Goal: Task Accomplishment & Management: Complete application form

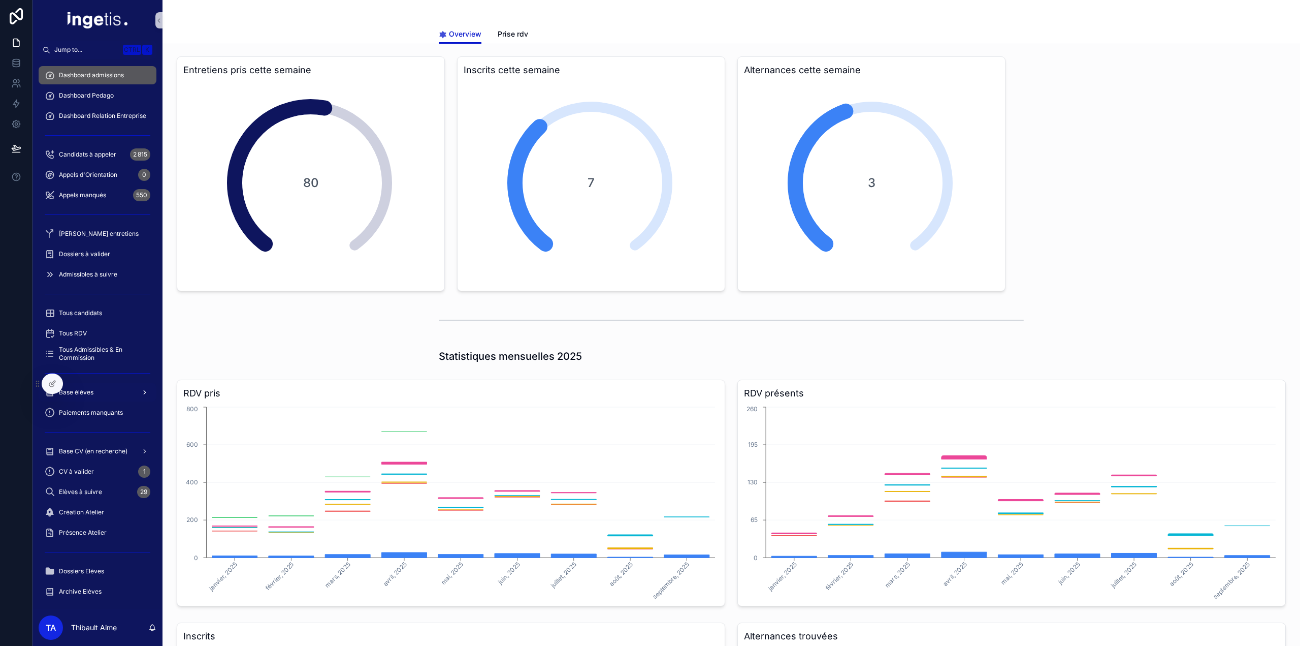
click at [97, 389] on div "Base élèves" at bounding box center [98, 392] width 106 height 16
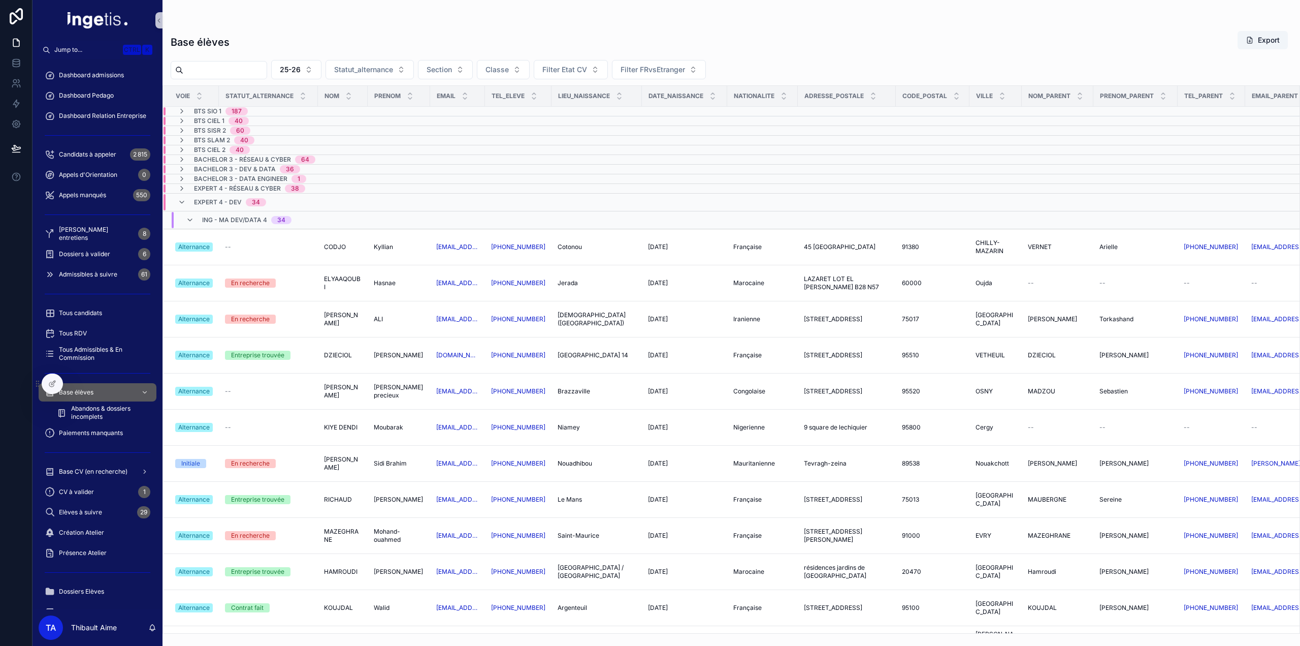
click at [208, 218] on span "ING - MA DEV/DATA 4" at bounding box center [234, 220] width 65 height 8
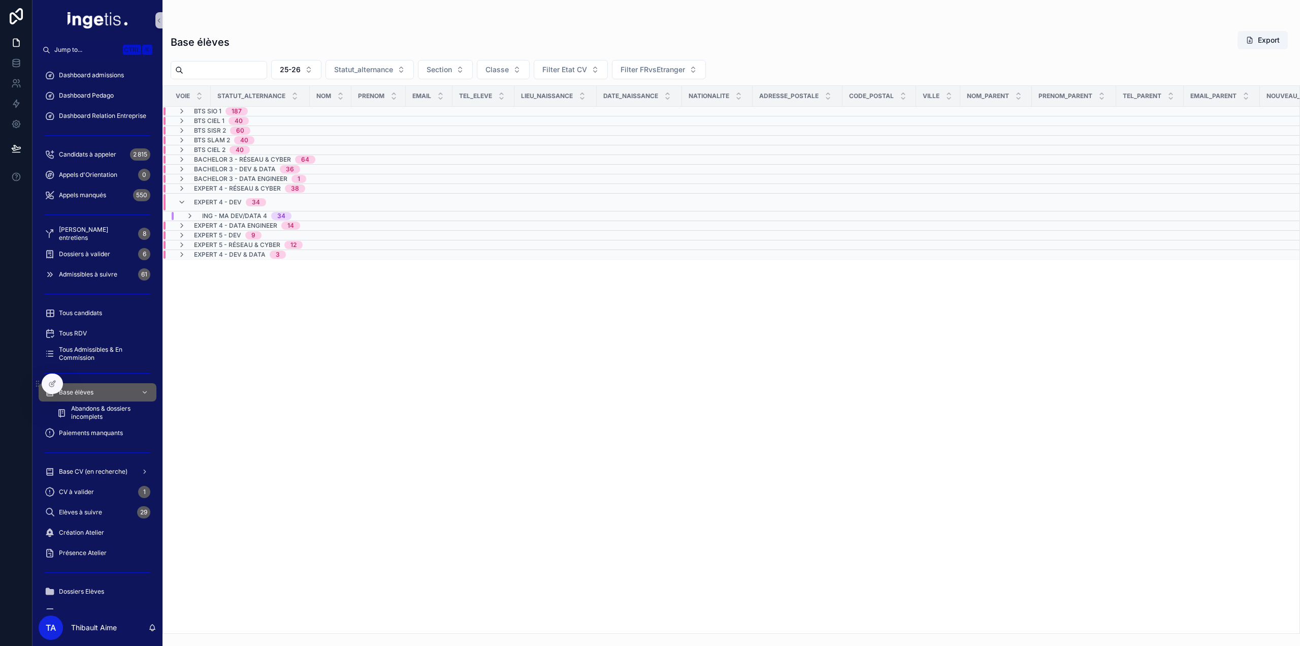
click at [213, 132] on span "BTS SISR 2" at bounding box center [210, 130] width 32 height 8
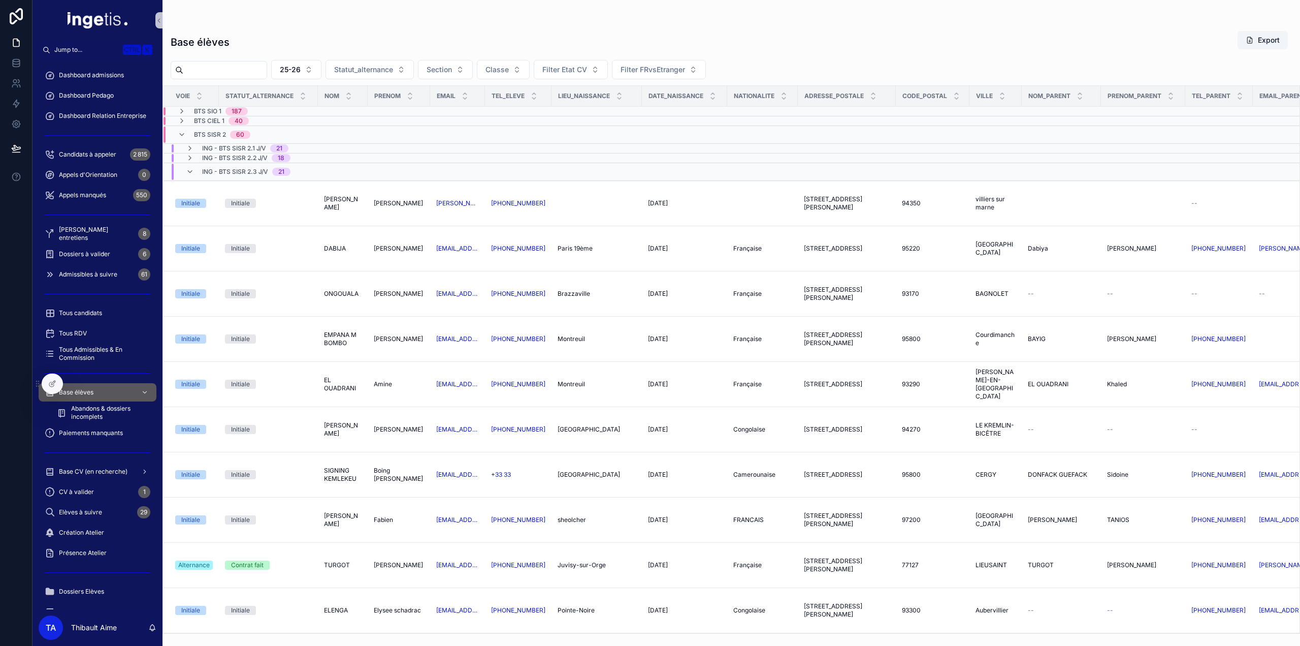
click at [217, 171] on span "ING - BTS SISR 2.3 J/V" at bounding box center [235, 172] width 66 height 8
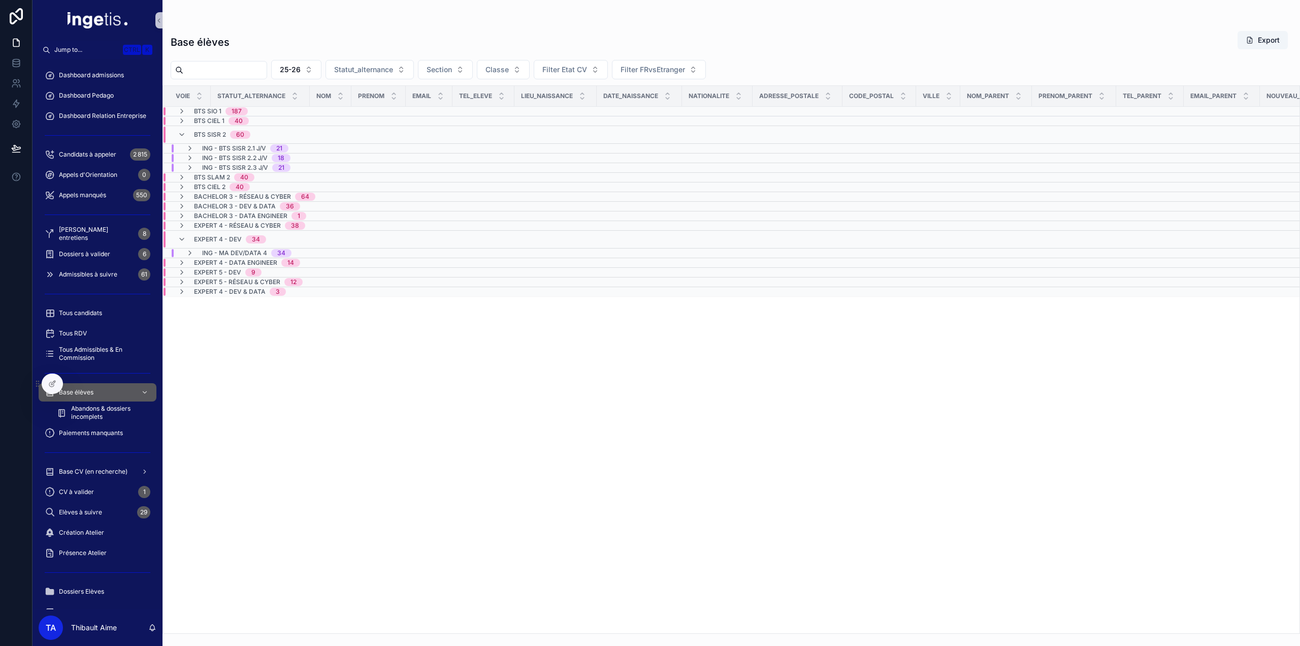
click at [210, 178] on span "BTS SLAM 2" at bounding box center [212, 177] width 36 height 8
click at [217, 210] on span "BTS CIEL 2" at bounding box center [209, 214] width 31 height 8
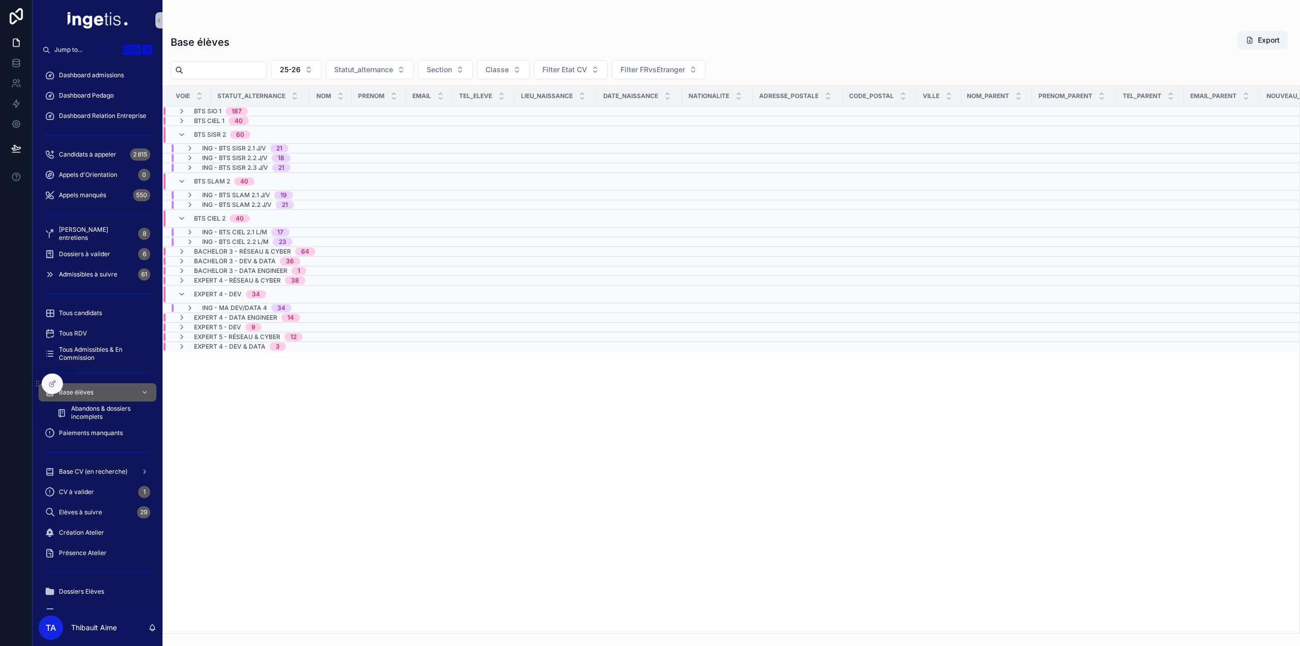
click at [215, 212] on div "BTS CIEL 2 40" at bounding box center [222, 218] width 56 height 16
click at [205, 212] on span "BTS CIEL 2" at bounding box center [209, 214] width 31 height 8
click at [202, 214] on span "BTS CIEL 2" at bounding box center [209, 218] width 31 height 8
click at [205, 263] on span "Expert 4 - Dev" at bounding box center [218, 267] width 48 height 8
click at [206, 179] on span "BTS SLAM 2" at bounding box center [212, 181] width 36 height 8
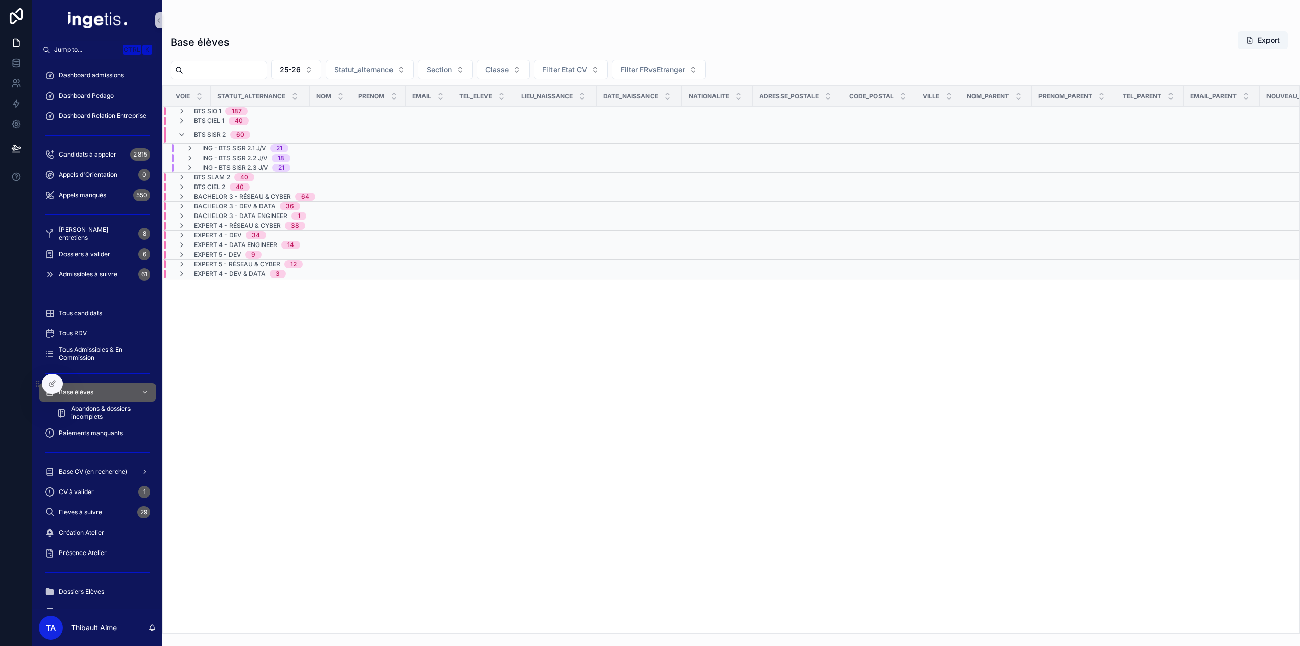
click at [208, 131] on span "BTS SISR 2" at bounding box center [210, 135] width 32 height 8
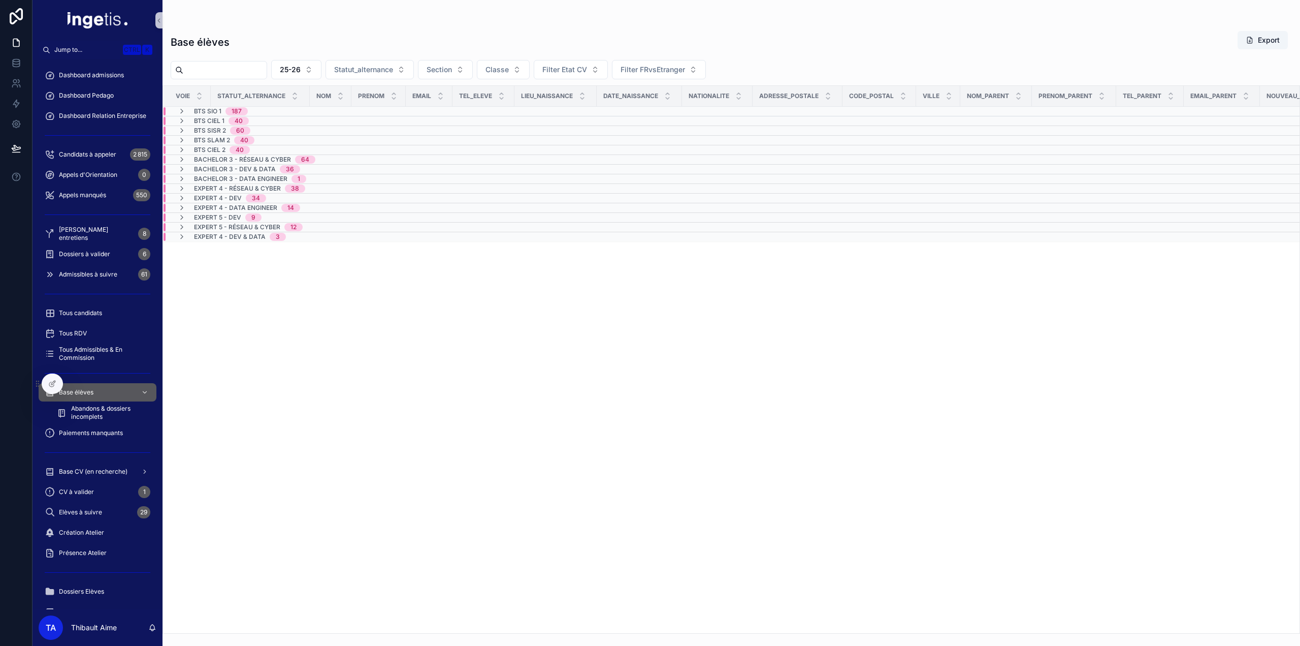
click at [203, 133] on span "BTS SISR 2" at bounding box center [210, 130] width 32 height 8
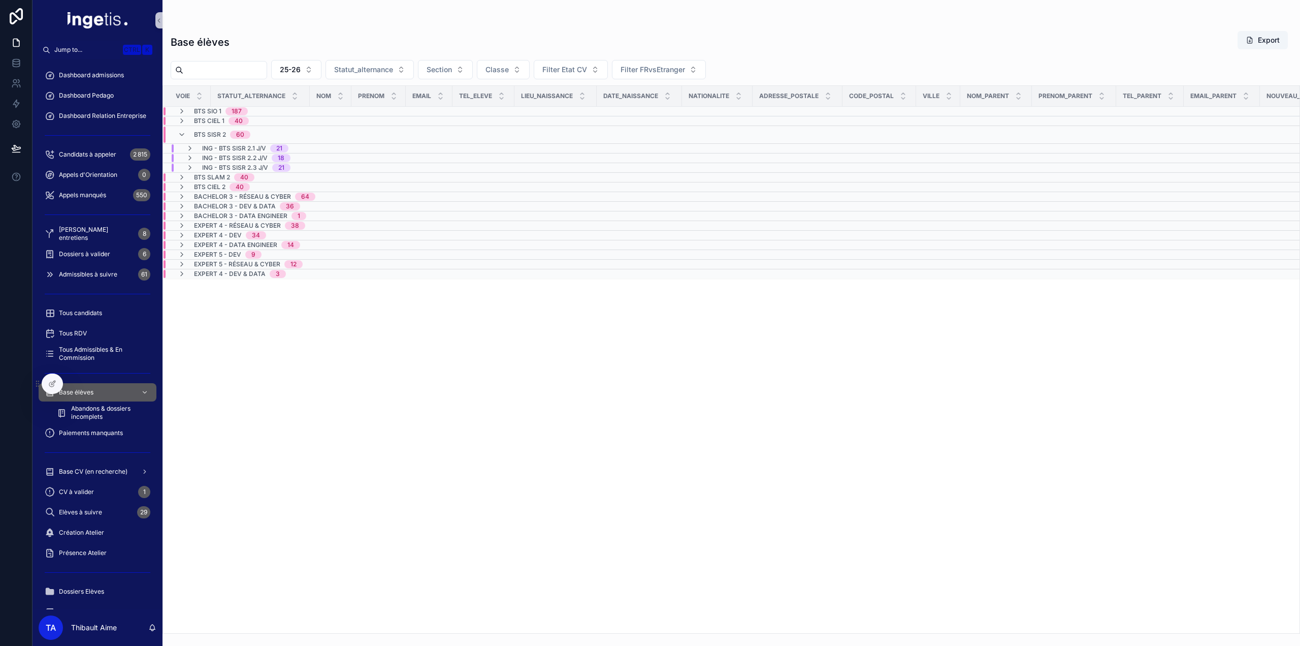
click at [201, 134] on span "BTS SISR 2" at bounding box center [210, 135] width 32 height 8
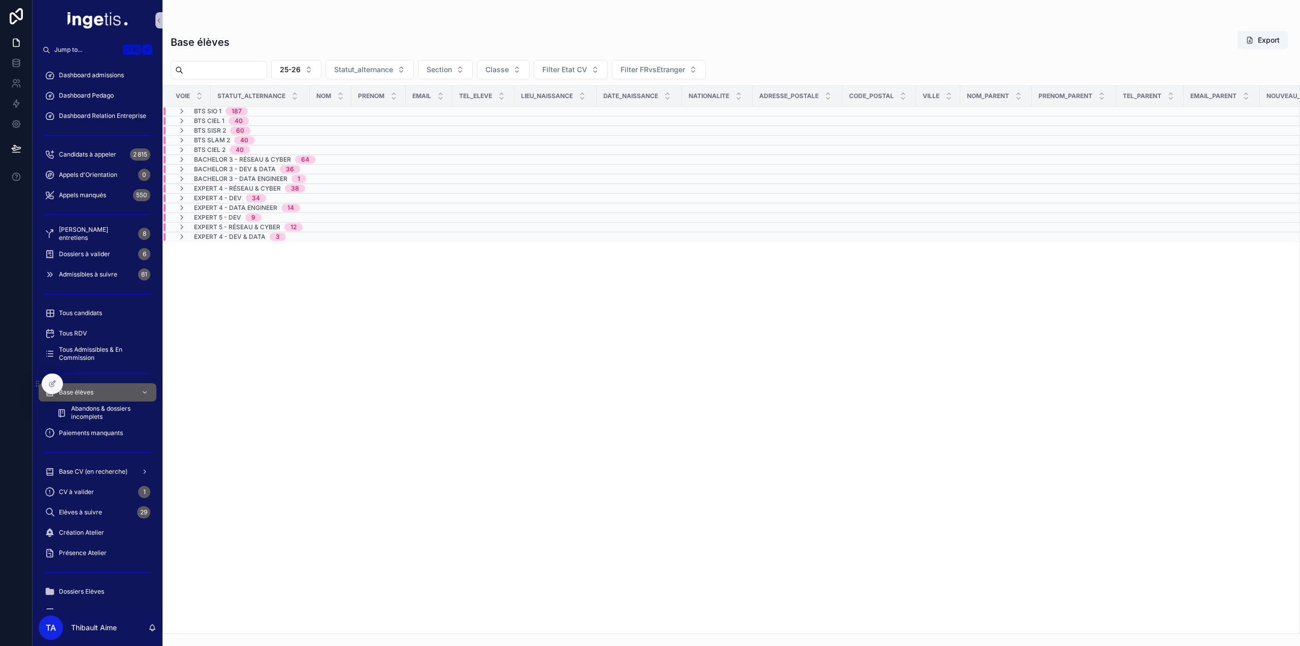
click at [199, 151] on span "BTS CIEL 2" at bounding box center [209, 150] width 31 height 8
click at [197, 141] on span "BTS SLAM 2" at bounding box center [212, 140] width 36 height 8
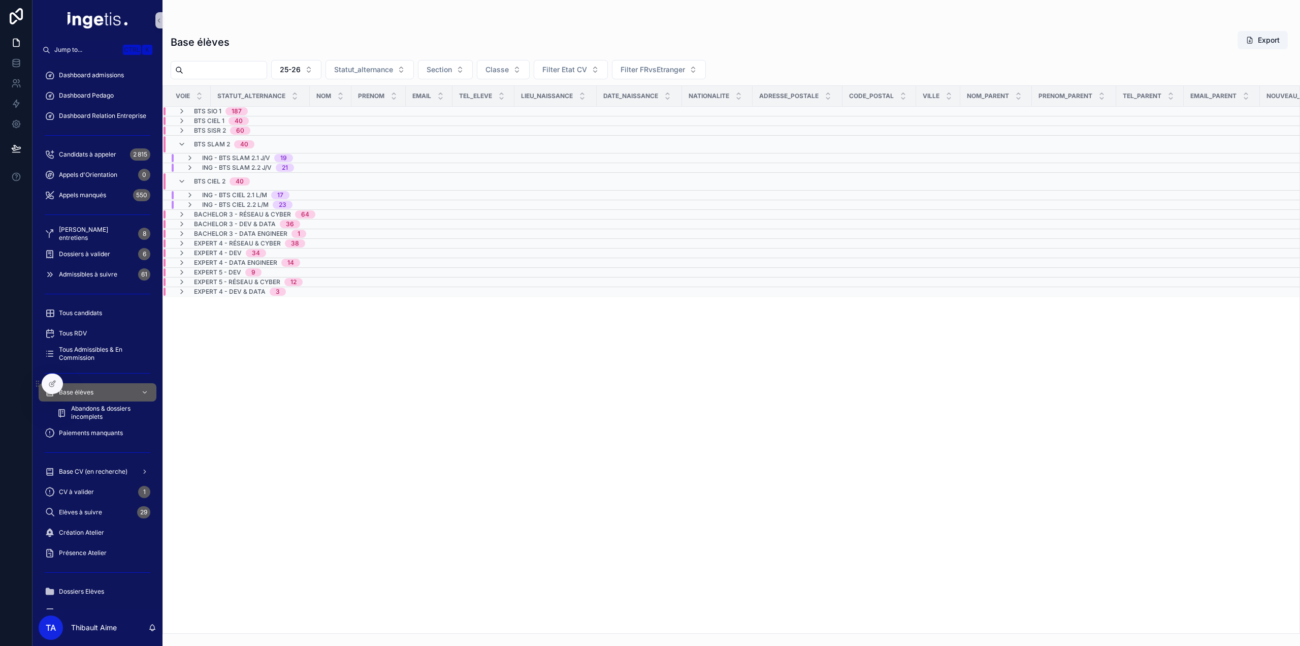
click at [191, 131] on div "BTS SISR 2 60" at bounding box center [214, 130] width 73 height 8
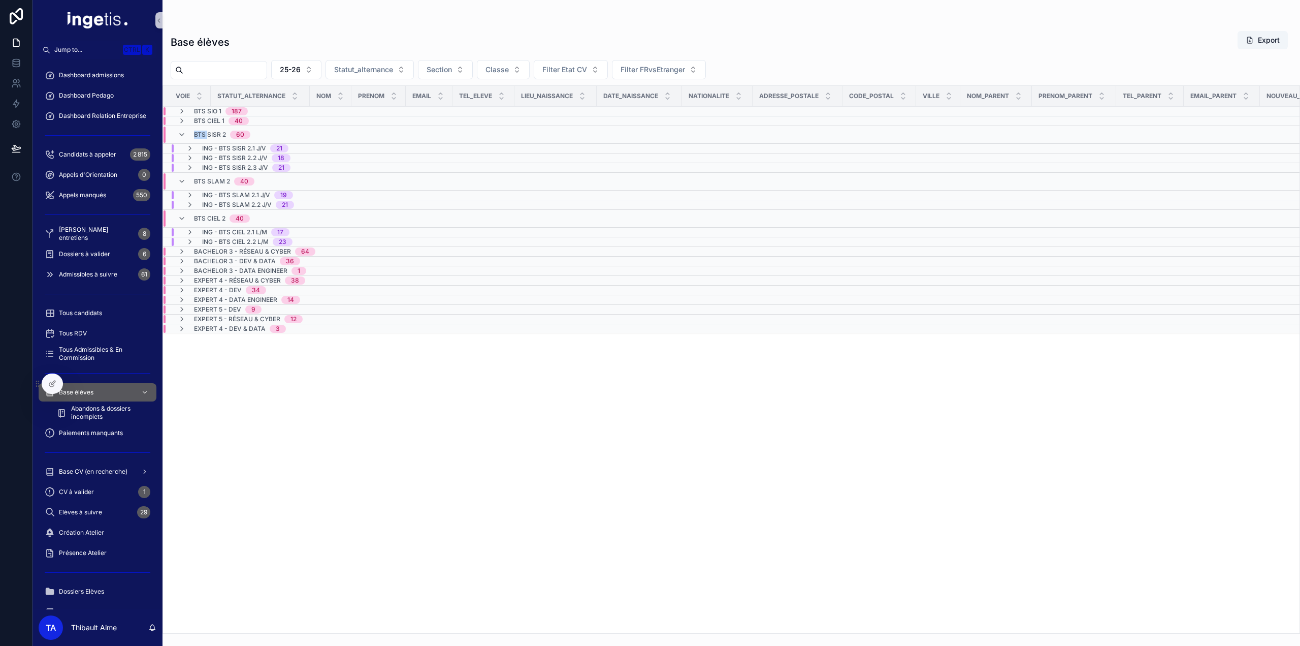
click at [191, 131] on div "BTS SISR 2 60" at bounding box center [214, 134] width 73 height 16
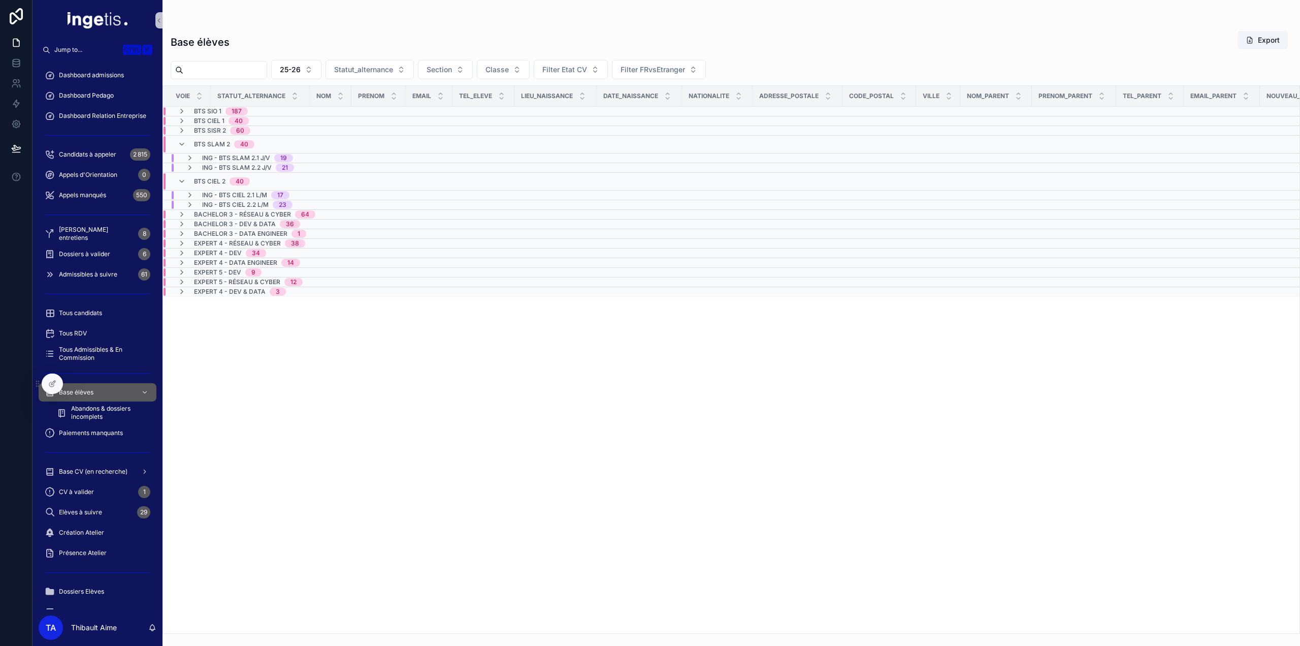
click at [195, 140] on span "BTS SLAM 2" at bounding box center [212, 144] width 36 height 8
click at [193, 151] on div "BTS CIEL 2 40" at bounding box center [214, 154] width 72 height 16
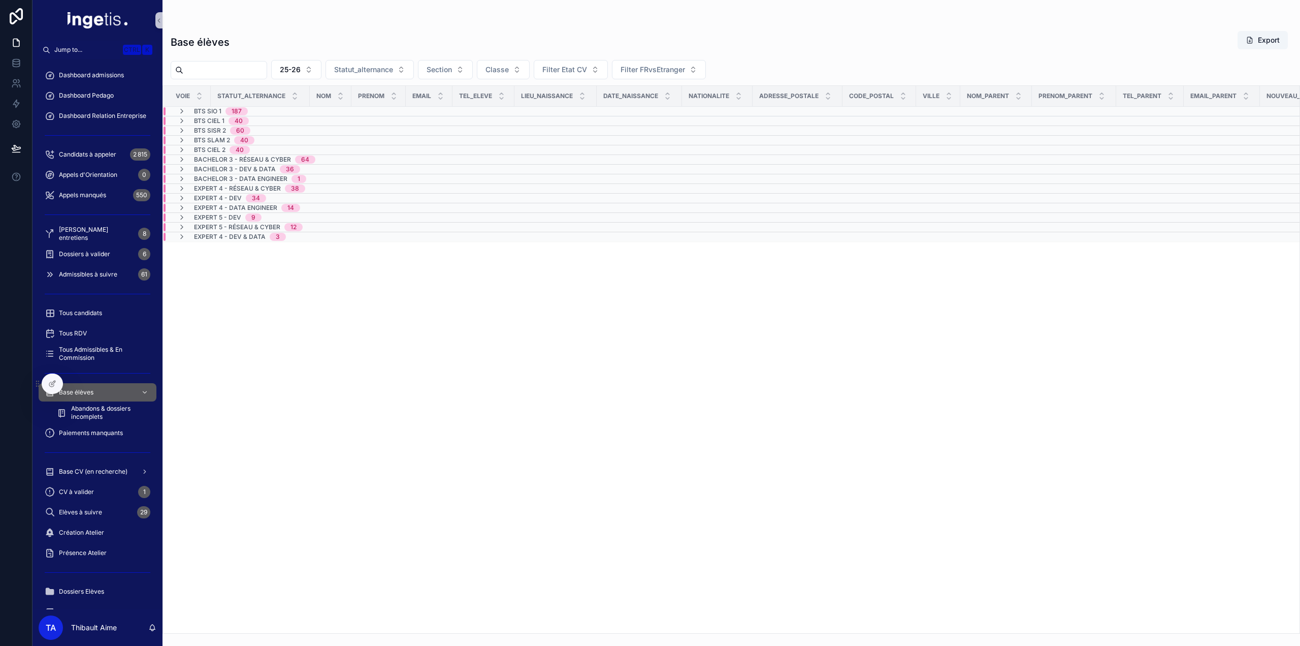
click at [245, 110] on span "187" at bounding box center [237, 111] width 22 height 8
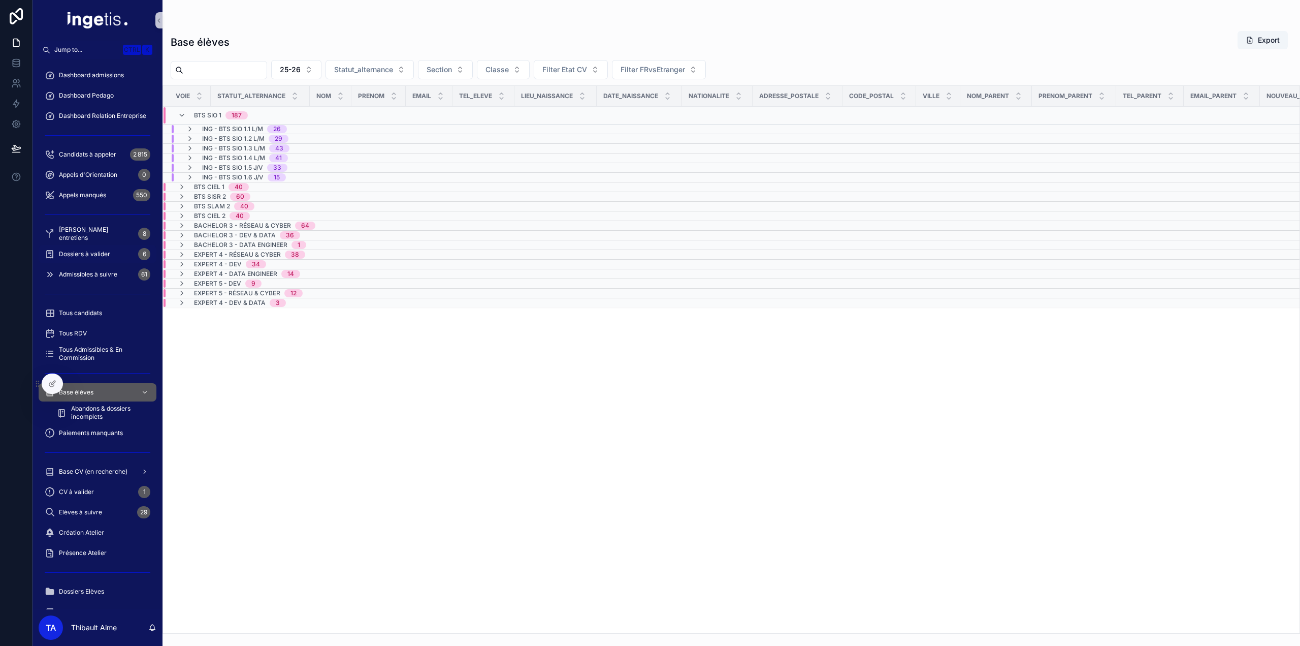
click at [115, 250] on div "Dossiers à valider 6" at bounding box center [98, 254] width 106 height 16
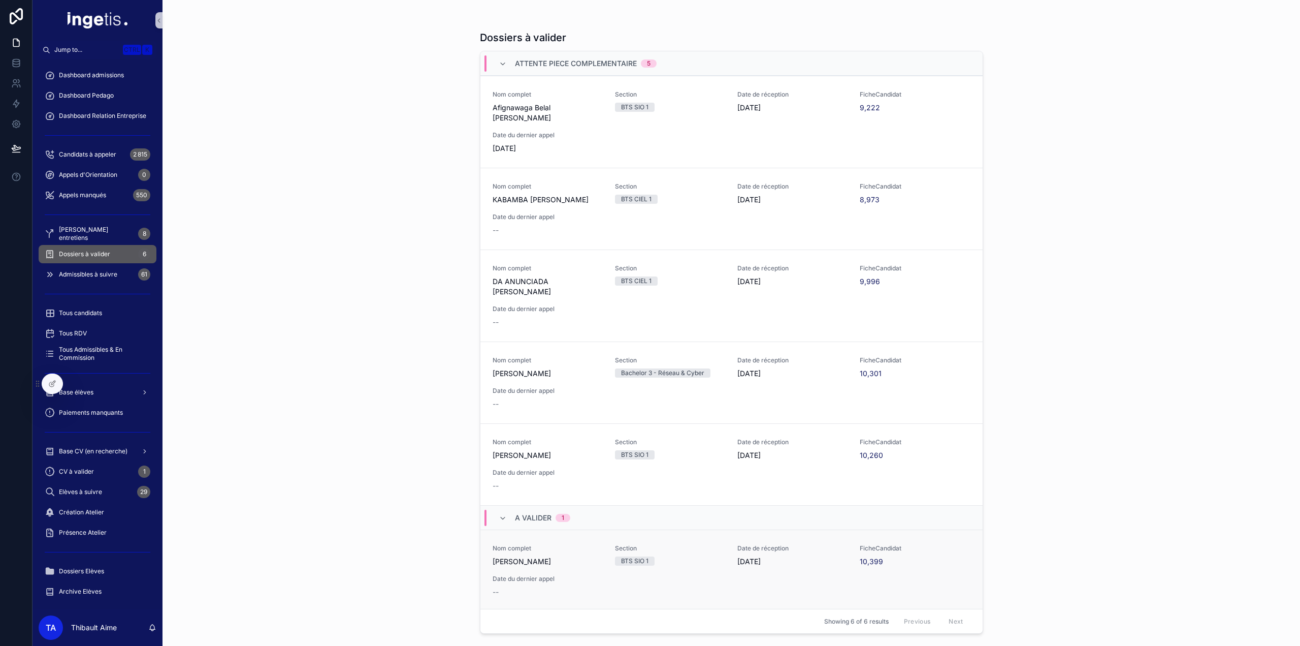
click at [583, 574] on span "Date du dernier appel" at bounding box center [548, 578] width 110 height 8
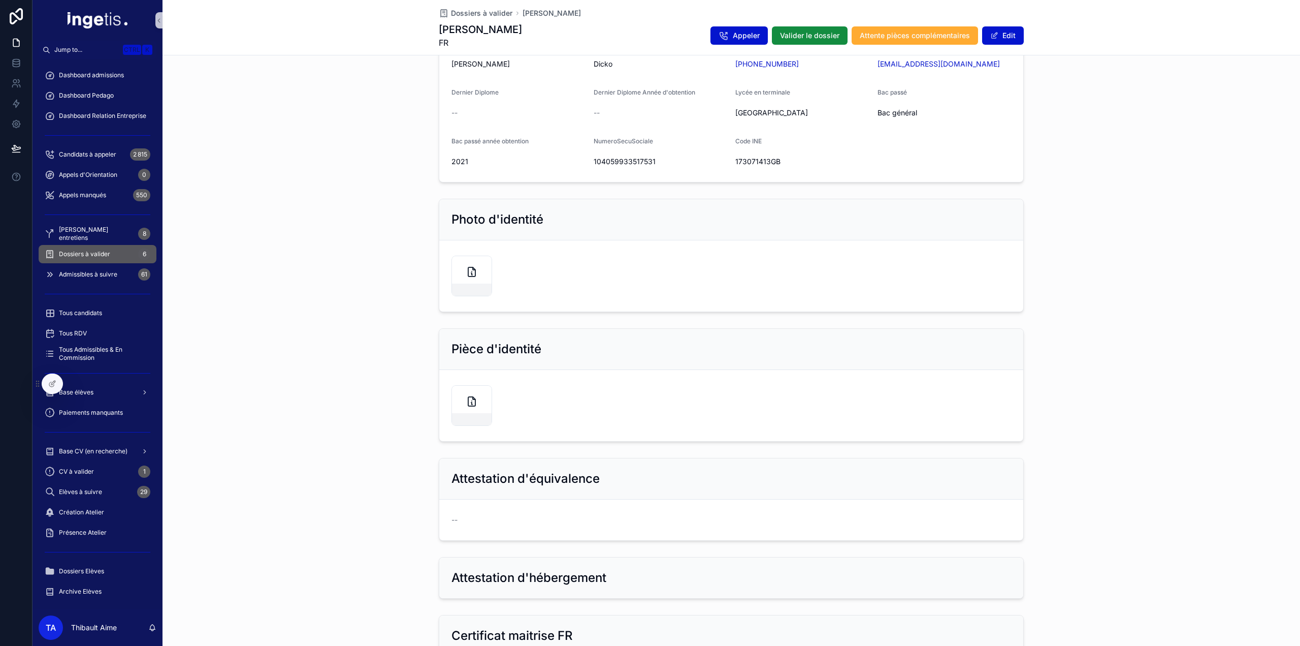
scroll to position [457, 0]
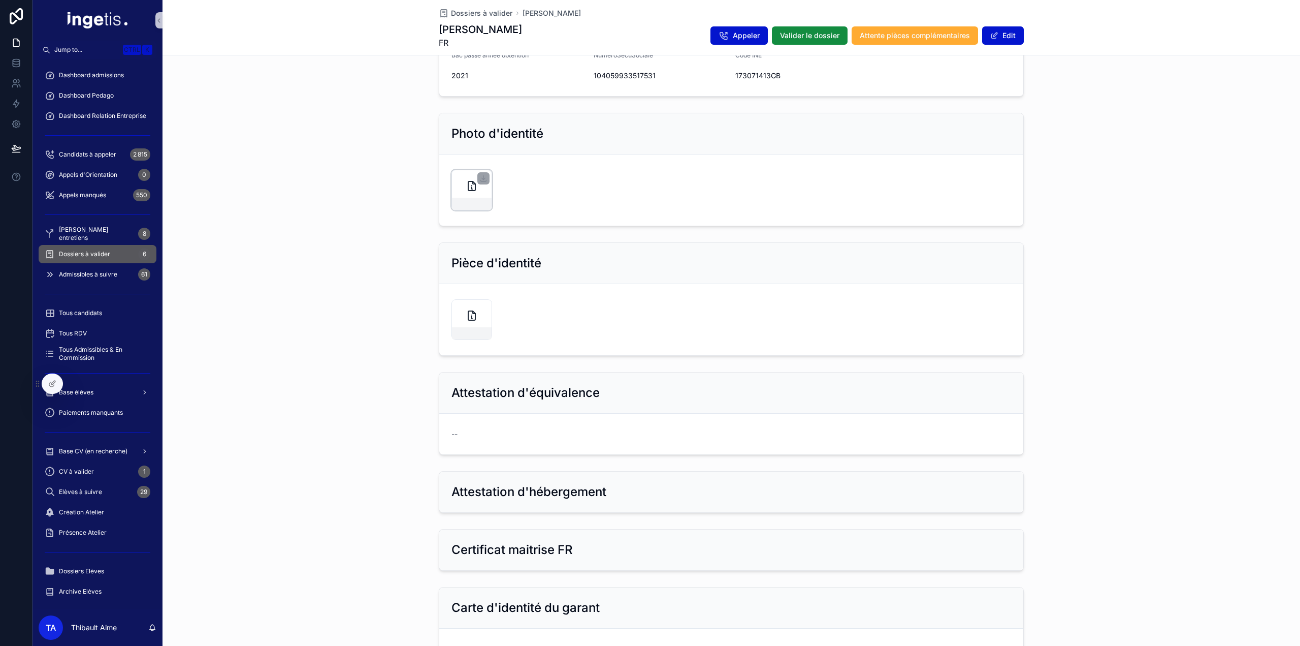
click at [461, 204] on div "scrollable content" at bounding box center [472, 204] width 40 height 12
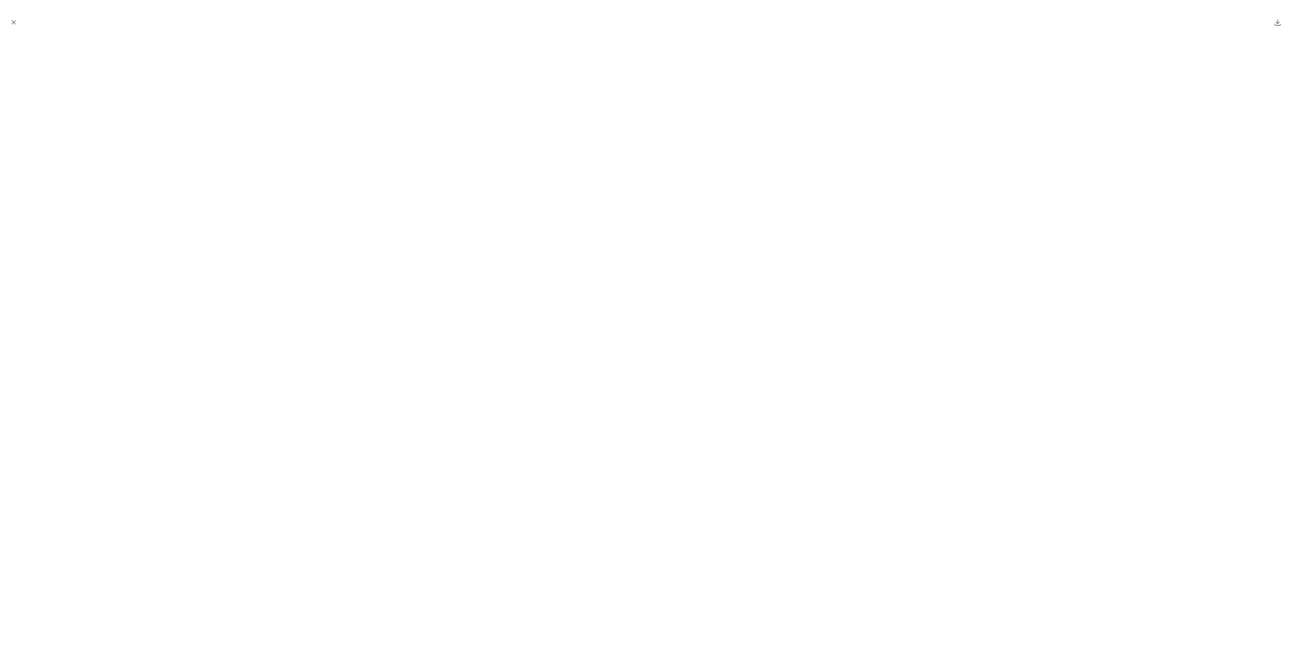
click at [19, 24] on div at bounding box center [650, 22] width 1284 height 28
click at [12, 22] on icon "Close modal" at bounding box center [13, 22] width 7 height 7
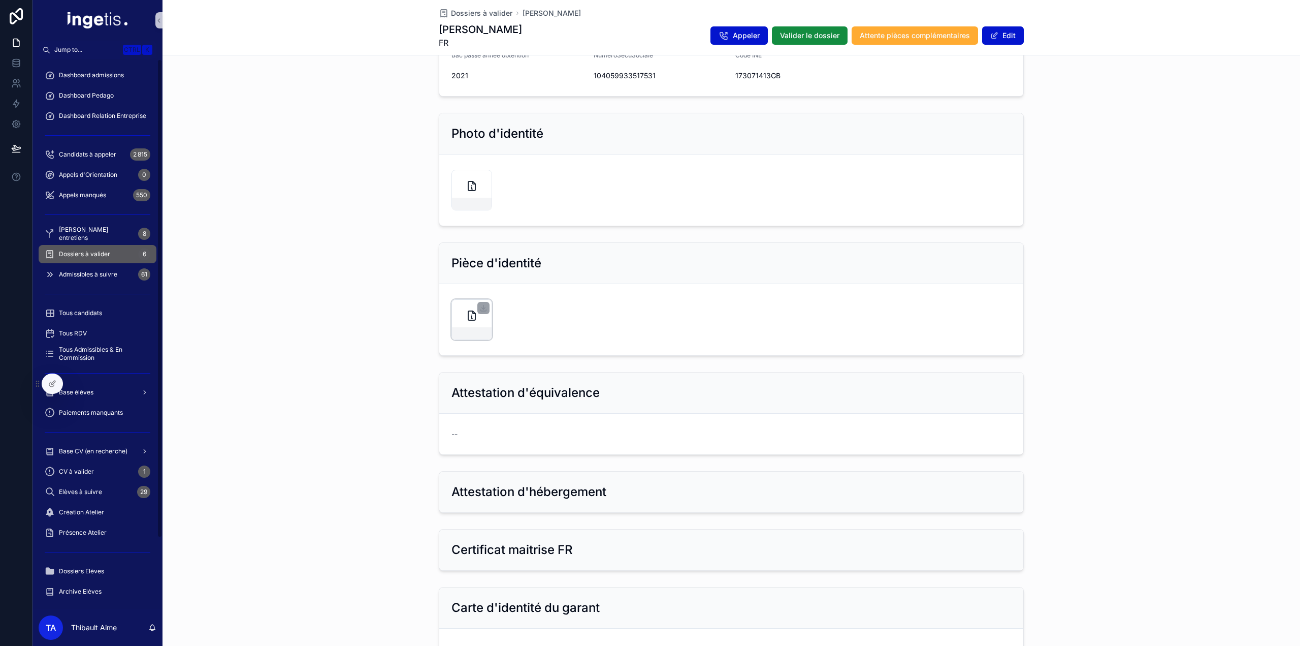
click at [485, 312] on div "scrollable content" at bounding box center [472, 319] width 41 height 41
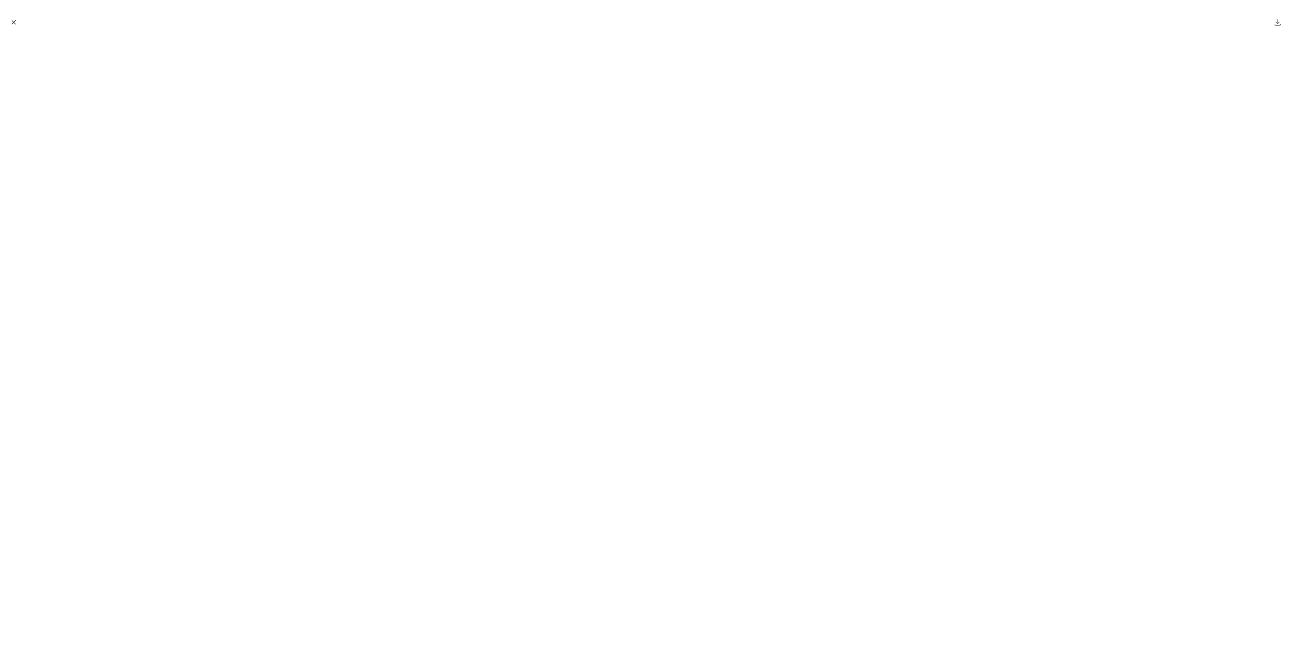
click at [14, 24] on icon "Close modal" at bounding box center [13, 22] width 7 height 7
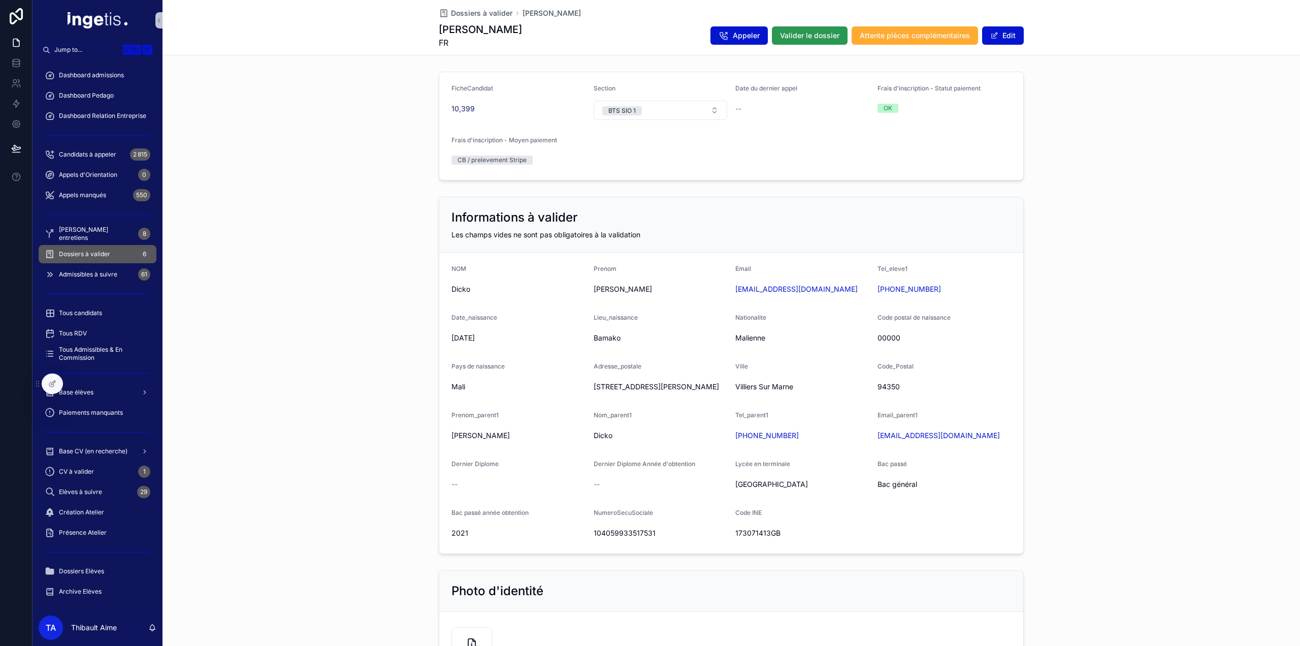
click at [812, 39] on span "Valider le dossier" at bounding box center [809, 35] width 59 height 10
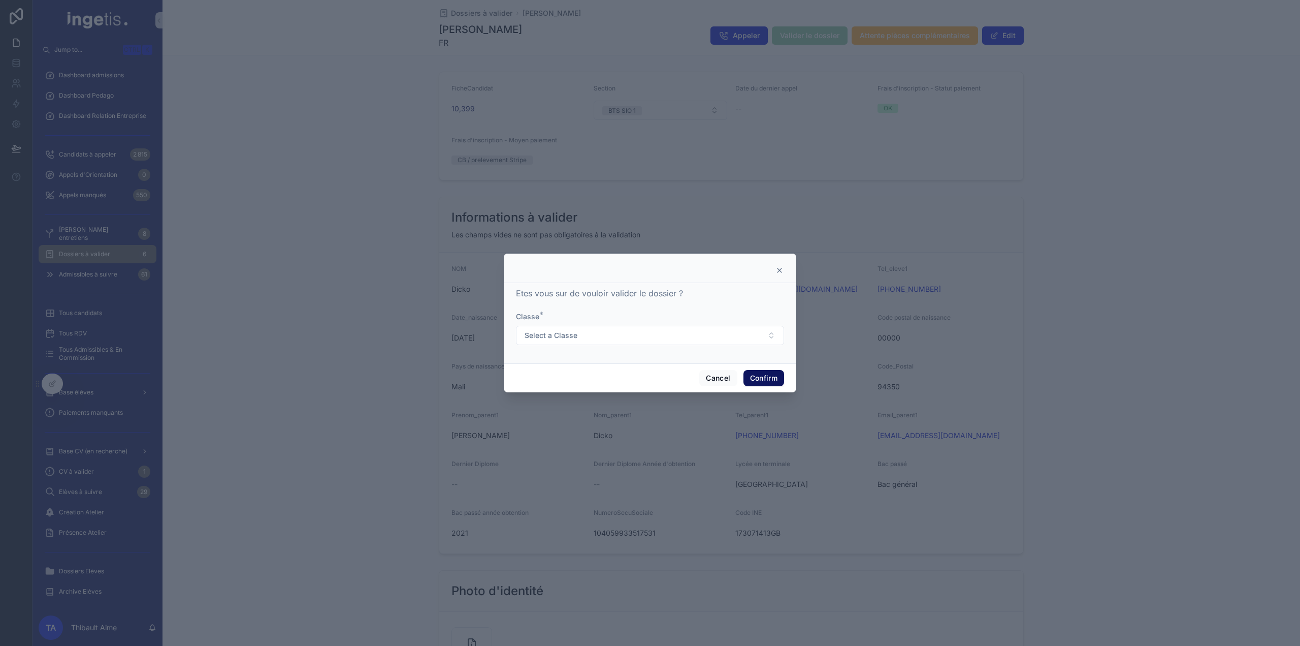
click at [761, 378] on button "Confirm" at bounding box center [764, 378] width 41 height 16
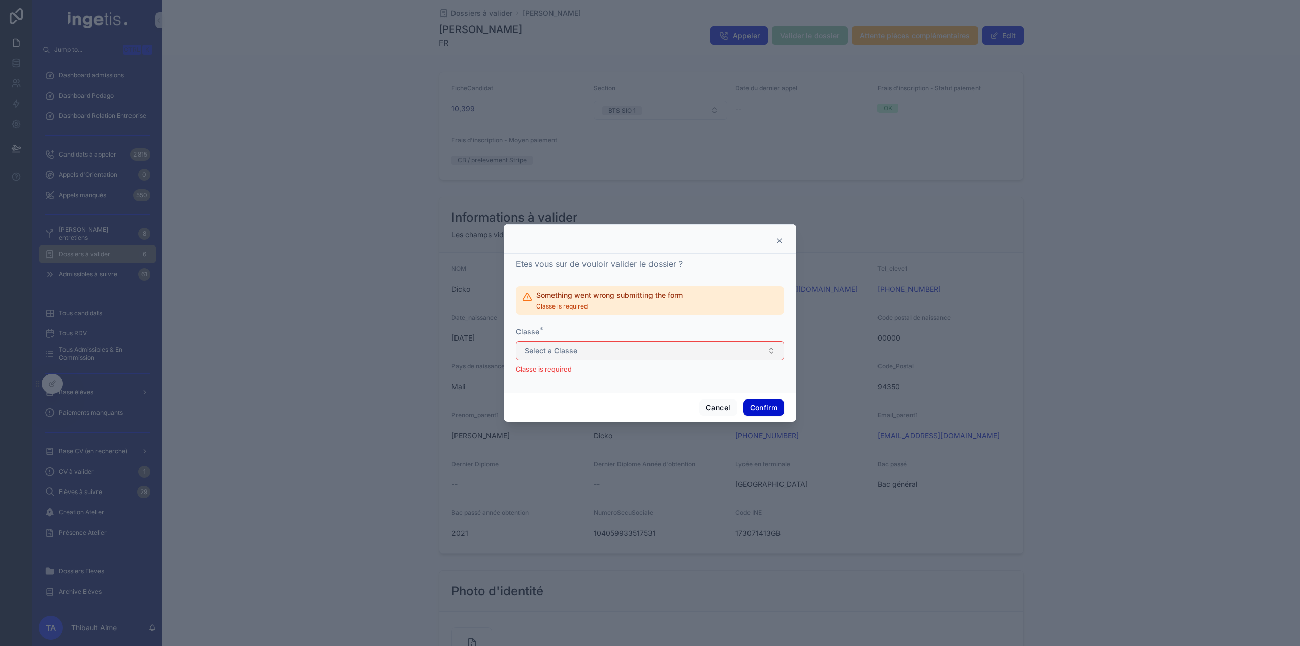
click at [729, 349] on button "Select a Classe" at bounding box center [650, 350] width 268 height 19
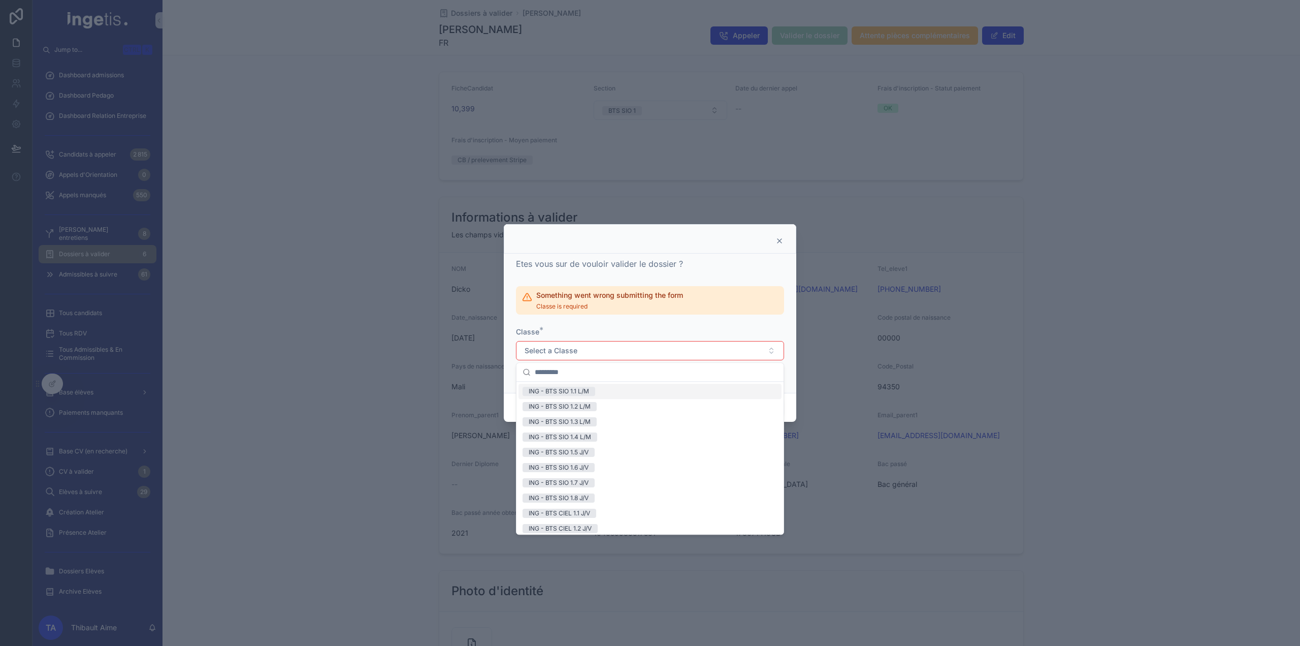
click at [780, 240] on icon at bounding box center [780, 241] width 8 height 8
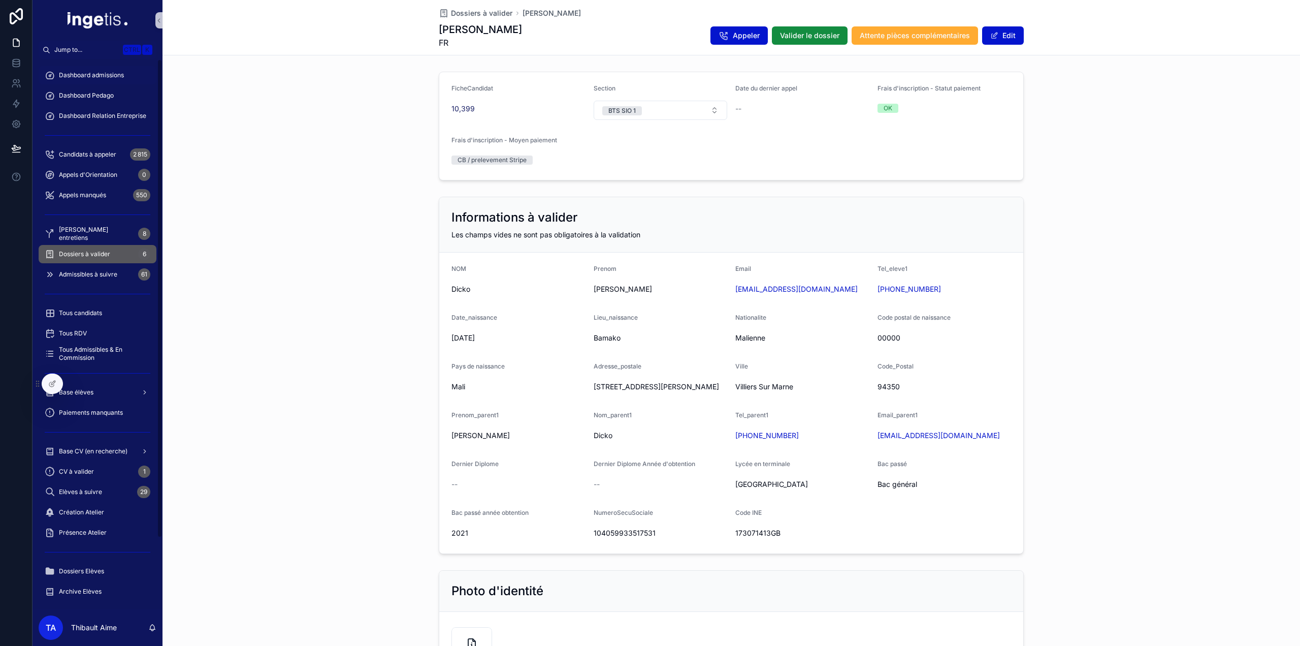
click at [105, 70] on div "Dashboard admissions" at bounding box center [98, 75] width 106 height 16
